Goal: Task Accomplishment & Management: Use online tool/utility

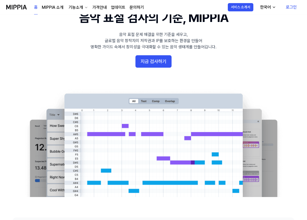
scroll to position [26, 0]
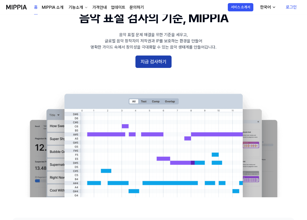
click at [153, 62] on button "지금 검사하기" at bounding box center [153, 61] width 36 height 12
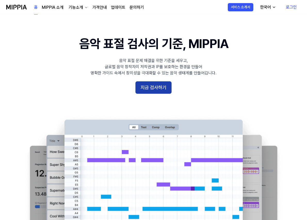
click at [154, 93] on button "지금 검사하기" at bounding box center [153, 87] width 36 height 12
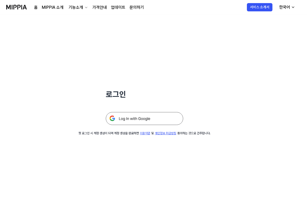
click at [134, 124] on img at bounding box center [144, 118] width 77 height 13
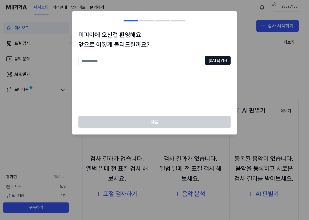
click at [177, 60] on input "text" at bounding box center [140, 61] width 125 height 10
type input "*****"
click at [217, 58] on button "[DATE] 검사" at bounding box center [218, 60] width 26 height 9
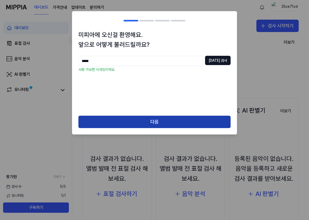
click at [144, 126] on button "다음" at bounding box center [154, 122] width 152 height 12
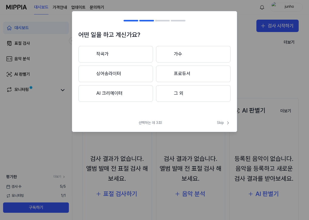
click at [123, 55] on button "작곡가" at bounding box center [115, 54] width 75 height 17
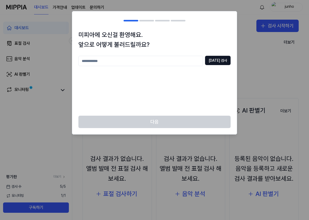
click at [195, 61] on input "text" at bounding box center [140, 61] width 125 height 10
click at [194, 70] on div "***** [DATE] 검사" at bounding box center [154, 83] width 152 height 54
click at [219, 55] on div "미피아에 오신걸 환영해요. 앞으로 어떻게 불러드릴까요? ***** [DATE] 검사" at bounding box center [154, 73] width 165 height 86
click at [217, 56] on button "[DATE] 검사" at bounding box center [218, 60] width 26 height 9
click at [215, 60] on button "[DATE] 검사" at bounding box center [218, 60] width 26 height 9
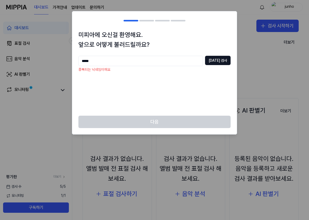
click at [148, 61] on input "*****" at bounding box center [140, 61] width 125 height 10
click at [255, 37] on div at bounding box center [154, 110] width 309 height 220
click at [267, 26] on div at bounding box center [154, 110] width 309 height 220
click at [181, 69] on p "중복되는 닉네임이에요" at bounding box center [154, 69] width 152 height 5
click at [186, 65] on input "*****" at bounding box center [140, 61] width 125 height 10
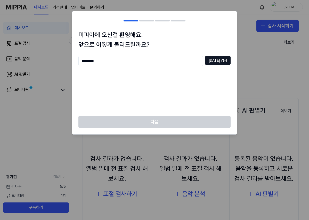
drag, startPoint x: 158, startPoint y: 63, endPoint x: 44, endPoint y: 58, distance: 114.2
click at [44, 58] on body "대시보드 가격안내 업데이트 문의하기 junho 대시보드 표절 검사 음악 분석 AI 판별기 모니터링 평가판 더보기 검사 수 5 / 5 모니터링 …" at bounding box center [154, 110] width 309 height 220
type input "***"
click at [109, 86] on div "*** 중복 검사" at bounding box center [154, 83] width 152 height 54
drag, startPoint x: 209, startPoint y: 58, endPoint x: 218, endPoint y: 60, distance: 9.2
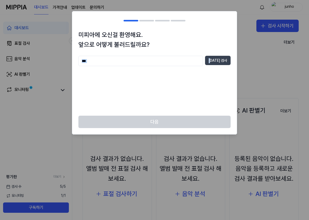
click at [218, 60] on div "*** 중복 검사" at bounding box center [154, 61] width 152 height 10
click at [218, 60] on button "[DATE] 검사" at bounding box center [218, 60] width 26 height 9
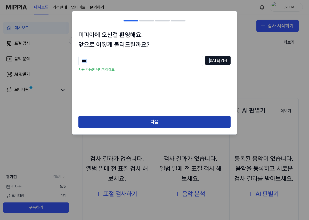
click at [152, 125] on button "다음" at bounding box center [154, 122] width 152 height 12
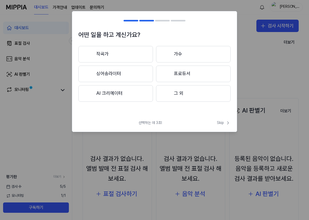
click at [113, 50] on button "작곡가" at bounding box center [115, 54] width 75 height 17
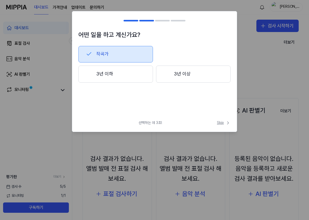
click at [227, 124] on icon at bounding box center [228, 122] width 5 height 5
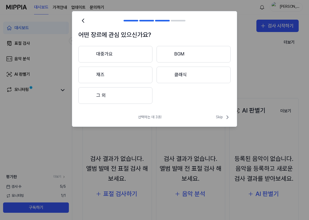
click at [133, 52] on button "대중가요" at bounding box center [115, 54] width 74 height 17
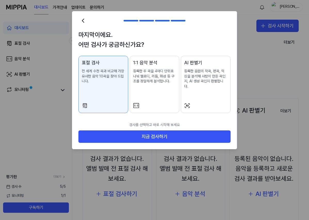
click at [157, 102] on div at bounding box center [154, 105] width 43 height 6
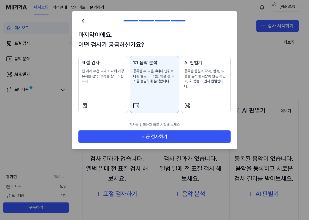
click at [105, 93] on div "표절 검사 전 세계 수천 곡과 비교해 가장 유사한 음악 10곡을 찾아 드립니다." at bounding box center [103, 76] width 43 height 35
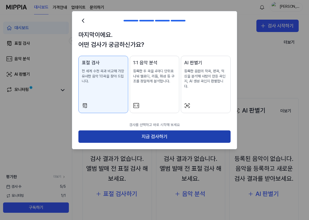
click at [139, 130] on button "지금 검사하기" at bounding box center [154, 136] width 152 height 12
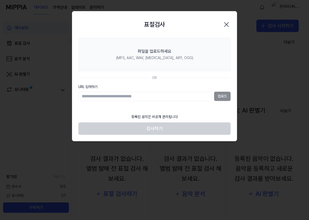
click at [170, 98] on input "URL 입력하기" at bounding box center [145, 96] width 134 height 9
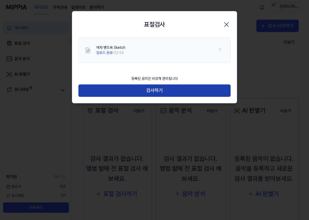
drag, startPoint x: 157, startPoint y: 88, endPoint x: 156, endPoint y: 91, distance: 2.6
click at [156, 91] on button "검사하기" at bounding box center [154, 90] width 152 height 12
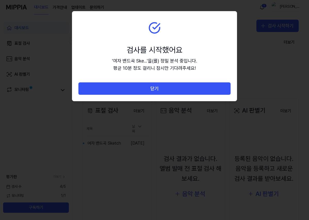
click at [165, 63] on div "' 여자 밴드곡 Ske... ' 을(를) 정밀 분석 중입니다. 평균 10분 정도 걸리니 잠시만 기다려주세요!" at bounding box center [154, 64] width 85 height 15
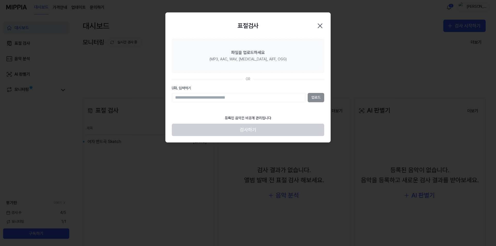
click at [246, 136] on div at bounding box center [248, 123] width 496 height 246
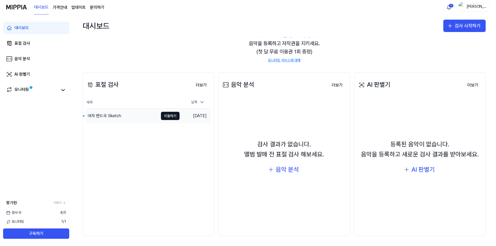
scroll to position [26, 0]
click at [62, 93] on icon at bounding box center [63, 90] width 6 height 6
click at [24, 91] on div "모니터링" at bounding box center [21, 89] width 14 height 7
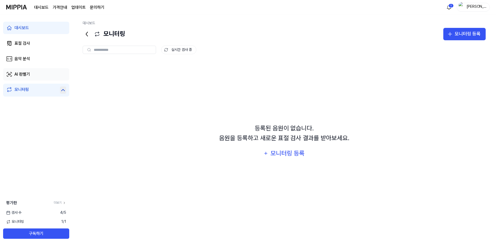
click at [54, 79] on link "AI 판별기" at bounding box center [36, 74] width 66 height 12
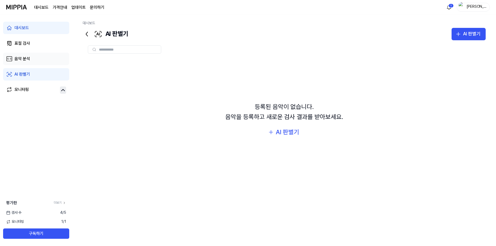
click at [57, 62] on link "음악 분석" at bounding box center [36, 59] width 66 height 12
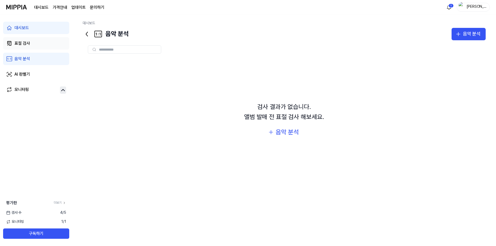
click at [44, 46] on link "표절 검사" at bounding box center [36, 43] width 66 height 12
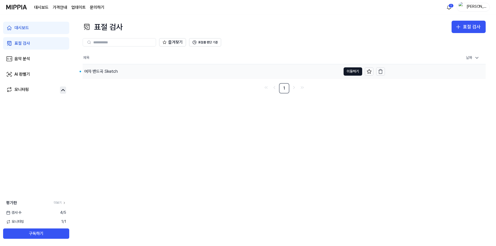
click at [309, 70] on td "2025.09.19 오후 9:07" at bounding box center [435, 71] width 101 height 15
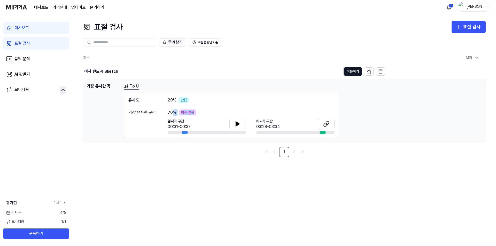
drag, startPoint x: 187, startPoint y: 112, endPoint x: 175, endPoint y: 114, distance: 12.2
click at [173, 113] on div "70 % 아주 높음" at bounding box center [251, 112] width 167 height 6
click at [204, 114] on div "70 % 아주 높음" at bounding box center [251, 112] width 167 height 6
drag, startPoint x: 193, startPoint y: 103, endPoint x: 163, endPoint y: 99, distance: 30.2
click at [163, 99] on div "유사도 29 % 안전 가장 유사한 구간 70 % 아주 높음 검사곡 구간 00:31-00:37 비교곡 구간 03:28-03:34" at bounding box center [231, 116] width 215 height 46
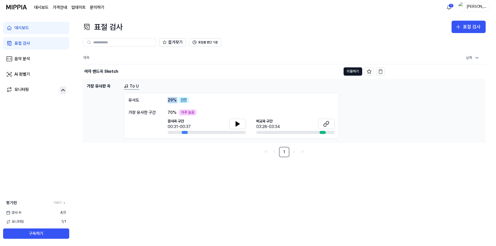
click at [169, 103] on span "29 %" at bounding box center [172, 100] width 9 height 6
click at [240, 123] on icon at bounding box center [237, 124] width 6 height 6
click at [309, 127] on button at bounding box center [326, 124] width 17 height 10
drag, startPoint x: 197, startPoint y: 112, endPoint x: 167, endPoint y: 116, distance: 29.6
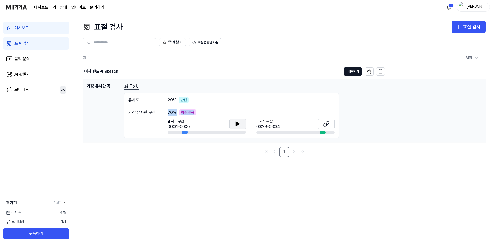
click at [167, 116] on div "가장 유사한 구간 70 % 아주 높음 검사곡 구간 00:31-00:37 비교곡 구간 03:28-03:34" at bounding box center [231, 121] width 206 height 25
drag, startPoint x: 167, startPoint y: 124, endPoint x: 195, endPoint y: 126, distance: 27.7
click at [195, 126] on div "가장 유사한 구간 70 % 아주 높음 검사곡 구간 00:31-00:37 비교곡 구간 03:28-03:34" at bounding box center [231, 121] width 206 height 25
click at [195, 141] on td "가장 유사한 곡 To U 유사도 29 % 안전 가장 유사한 구간 70 % 아주 높음 검사곡 구간 00:31-00:37 비교곡 구간 03:28-…" at bounding box center [284, 111] width 403 height 64
drag, startPoint x: 184, startPoint y: 134, endPoint x: 216, endPoint y: 133, distance: 32.8
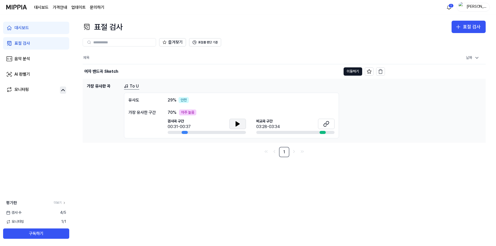
click at [214, 133] on div at bounding box center [207, 132] width 78 height 3
click at [296, 150] on icon "Go to next page" at bounding box center [293, 151] width 5 height 6
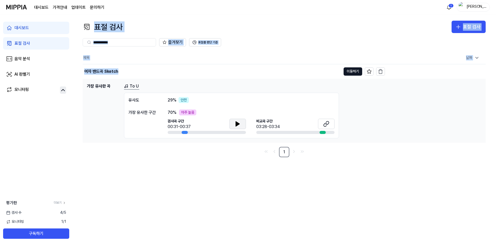
drag, startPoint x: 198, startPoint y: 74, endPoint x: 140, endPoint y: -22, distance: 111.4
click at [140, 0] on html "대시보드 가격안내 업데이트 문의하기 1 김준호 대시보드 표절 검사 음악 분석 AI 판별기 모니터링 평가판 더보기 검사 수 4 / 5 모니터링 …" at bounding box center [248, 123] width 496 height 246
